Goal: Check status: Check status

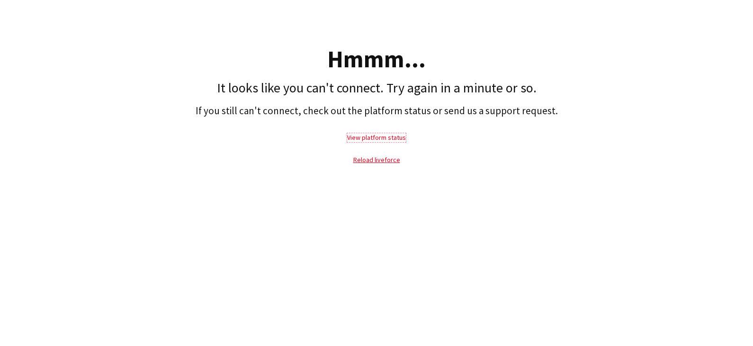
click at [387, 137] on link "View platform status" at bounding box center [376, 137] width 59 height 9
